Goal: Register for event/course

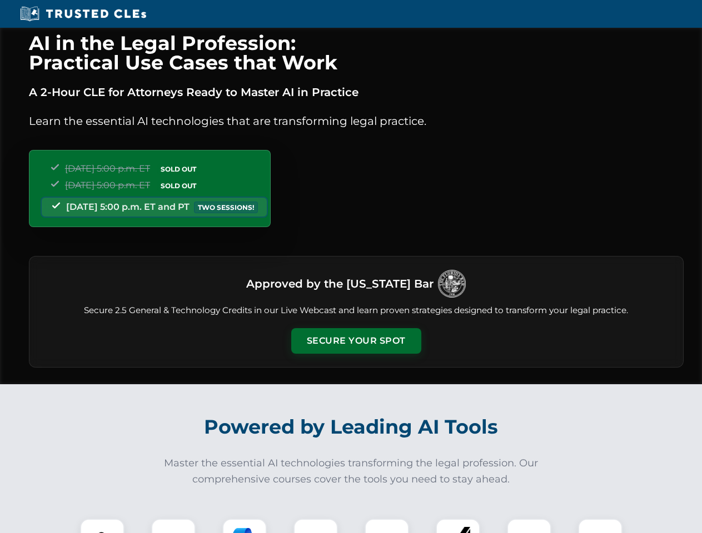
click at [356, 341] on button "Secure Your Spot" at bounding box center [356, 341] width 130 height 26
click at [102, 526] on img at bounding box center [102, 541] width 32 height 32
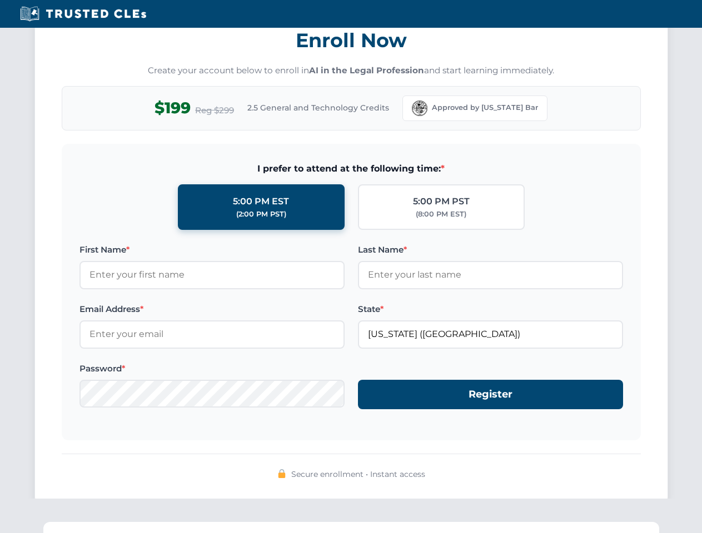
scroll to position [1091, 0]
